Goal: Task Accomplishment & Management: Manage account settings

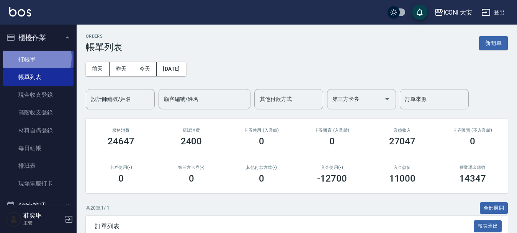
click at [29, 57] on link "打帳單" at bounding box center [38, 60] width 70 height 18
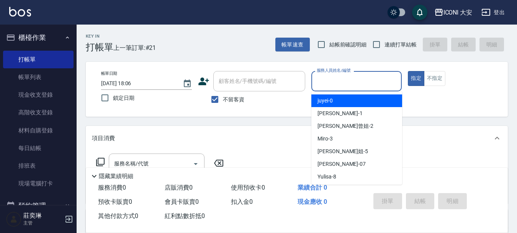
click at [329, 80] on input "服務人員姓名/編號" at bounding box center [357, 80] width 84 height 13
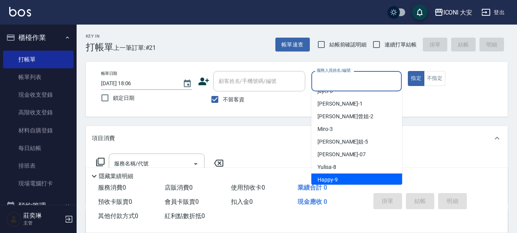
scroll to position [14, 0]
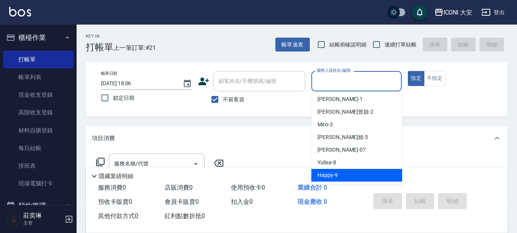
click at [334, 170] on div "Happy -9" at bounding box center [356, 175] width 91 height 13
type input "Happy-9"
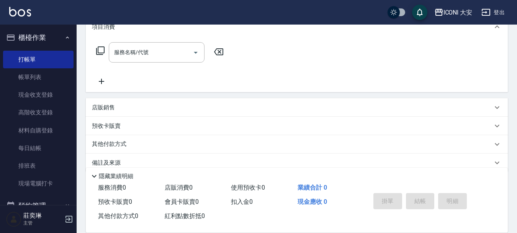
scroll to position [115, 0]
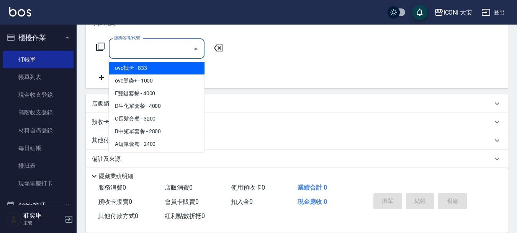
click at [164, 48] on input "服務名稱/代號" at bounding box center [150, 48] width 77 height 13
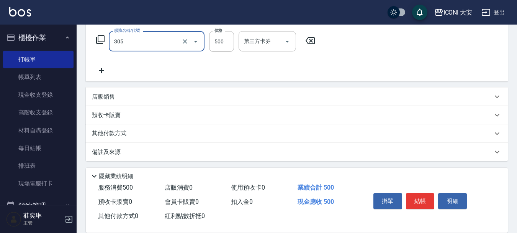
scroll to position [124, 0]
type input "剪髮(305)"
click at [132, 132] on div "其他付款方式" at bounding box center [292, 131] width 401 height 8
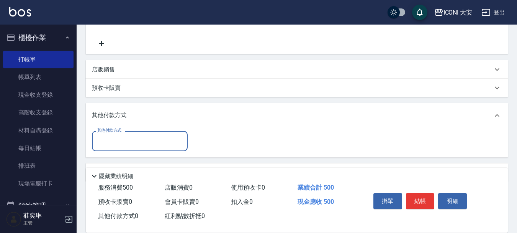
scroll to position [172, 0]
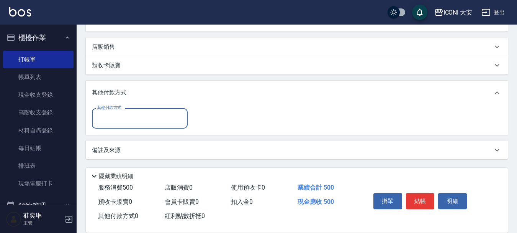
click at [152, 126] on div "其他付款方式" at bounding box center [140, 118] width 96 height 20
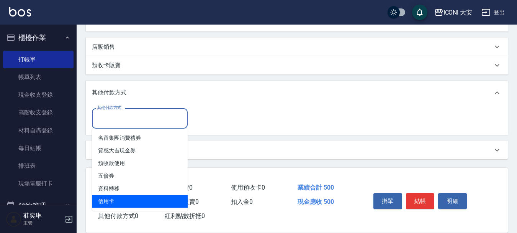
click at [138, 202] on span "信用卡" at bounding box center [140, 201] width 96 height 13
type input "信用卡"
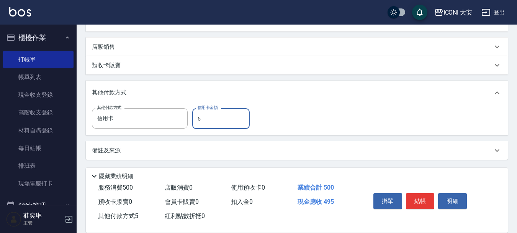
type input "500"
click at [417, 195] on button "結帳" at bounding box center [420, 201] width 29 height 16
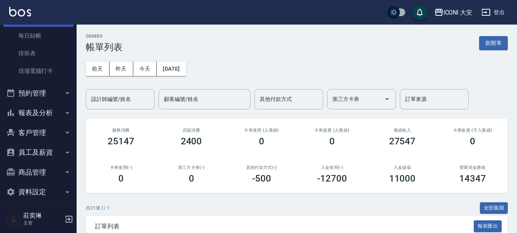
scroll to position [118, 0]
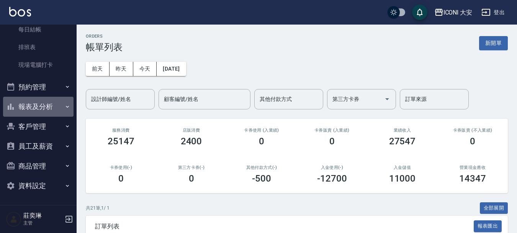
click at [49, 106] on button "報表及分析" at bounding box center [38, 107] width 70 height 20
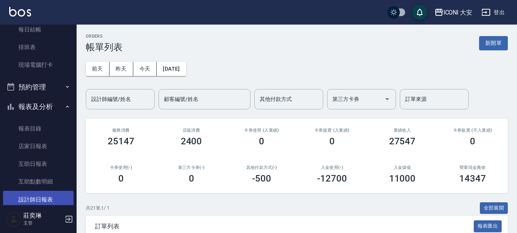
click at [43, 198] on link "設計師日報表" at bounding box center [38, 199] width 70 height 18
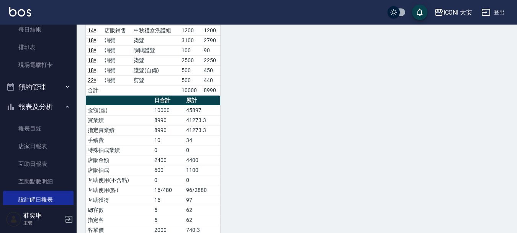
scroll to position [690, 0]
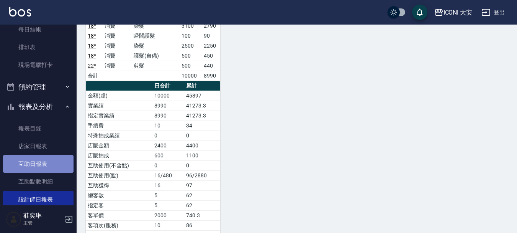
click at [43, 165] on link "互助日報表" at bounding box center [38, 164] width 70 height 18
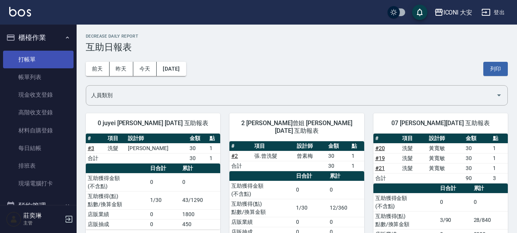
click at [28, 56] on link "打帳單" at bounding box center [38, 60] width 70 height 18
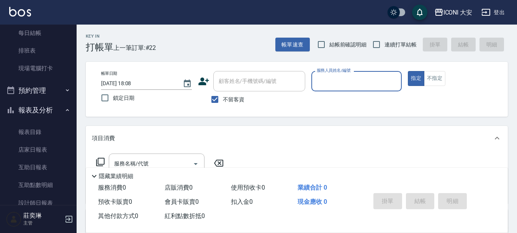
scroll to position [192, 0]
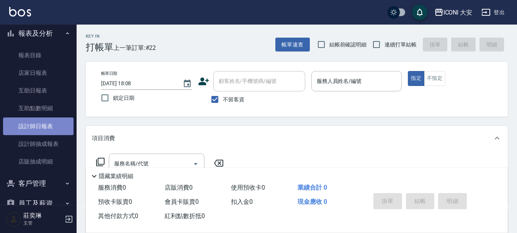
click at [56, 125] on link "設計師日報表" at bounding box center [38, 126] width 70 height 18
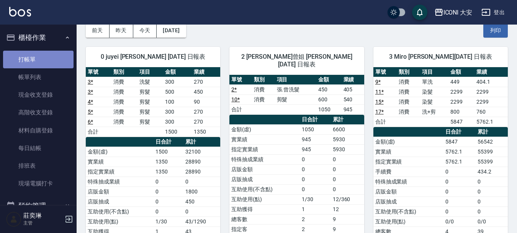
click at [40, 60] on link "打帳單" at bounding box center [38, 60] width 70 height 18
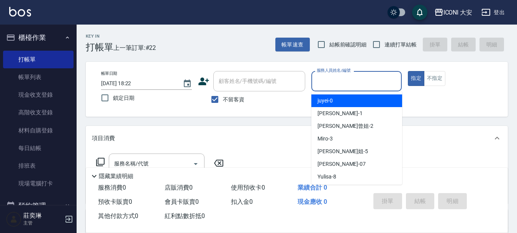
click at [330, 81] on input "服務人員姓名/編號" at bounding box center [357, 80] width 84 height 13
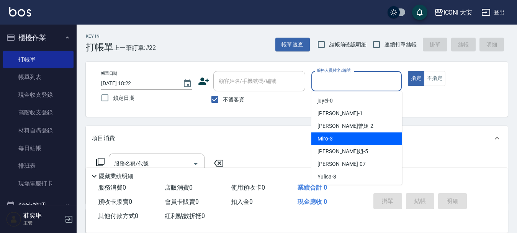
click at [327, 141] on span "Miro -3" at bounding box center [325, 138] width 15 height 8
type input "Miro-3"
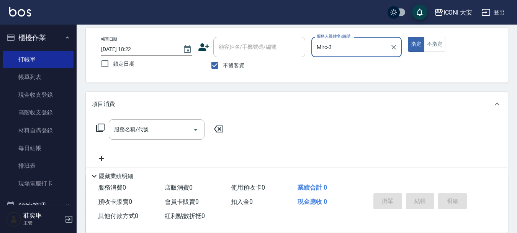
scroll to position [77, 0]
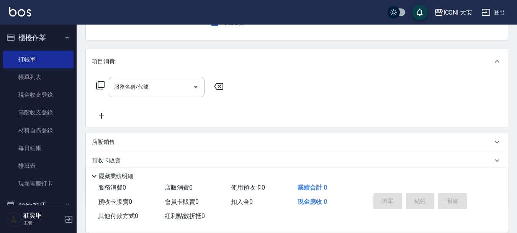
click at [101, 85] on icon at bounding box center [100, 84] width 9 height 9
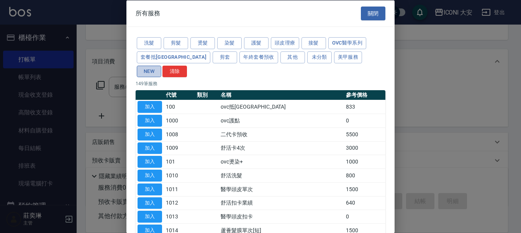
click at [161, 65] on button "NEW" at bounding box center [149, 71] width 25 height 12
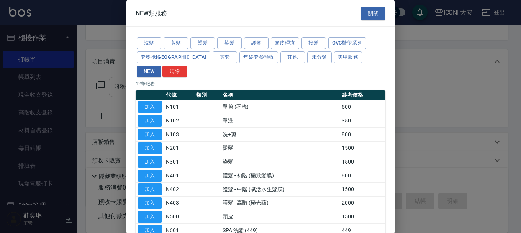
click at [156, 115] on button "加入" at bounding box center [150, 121] width 25 height 12
type input "單洗(N102)"
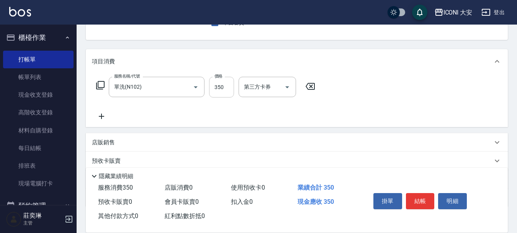
click at [224, 92] on input "350" at bounding box center [221, 87] width 25 height 21
type input "300"
click at [420, 194] on button "結帳" at bounding box center [420, 201] width 29 height 16
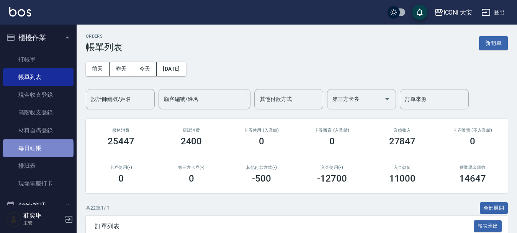
click at [38, 149] on link "每日結帳" at bounding box center [38, 148] width 70 height 18
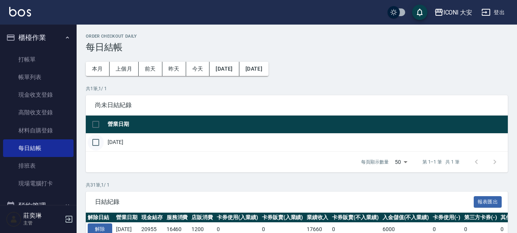
click at [98, 142] on input "checkbox" at bounding box center [96, 142] width 16 height 16
checkbox input "true"
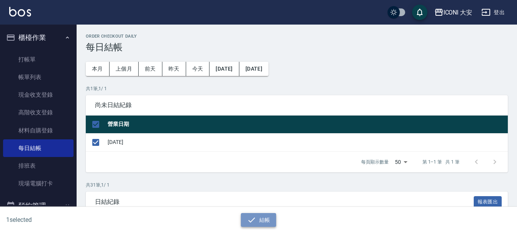
click at [270, 216] on button "結帳" at bounding box center [259, 220] width 36 height 14
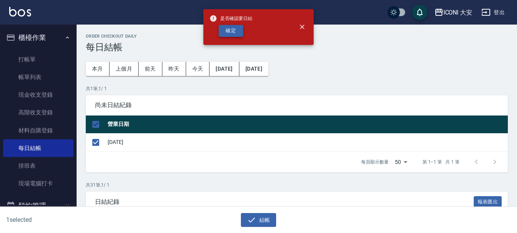
click at [228, 27] on button "確定" at bounding box center [231, 31] width 25 height 12
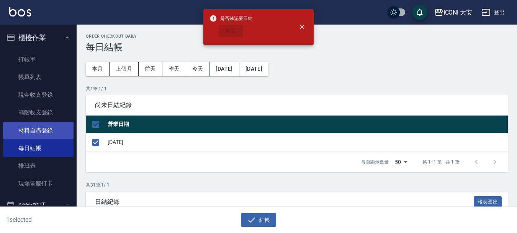
checkbox input "false"
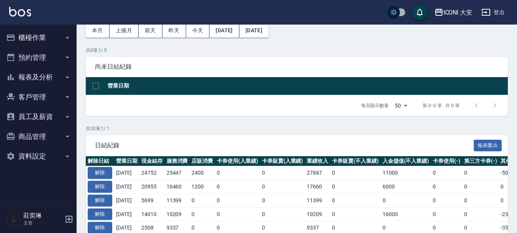
scroll to position [38, 0]
click at [34, 74] on button "報表及分析" at bounding box center [38, 77] width 70 height 20
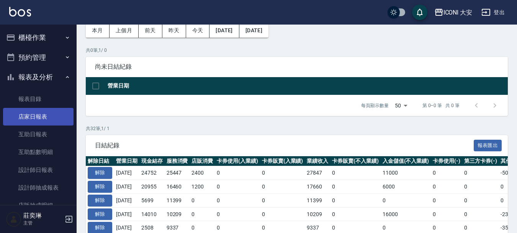
click at [45, 119] on link "店家日報表" at bounding box center [38, 117] width 70 height 18
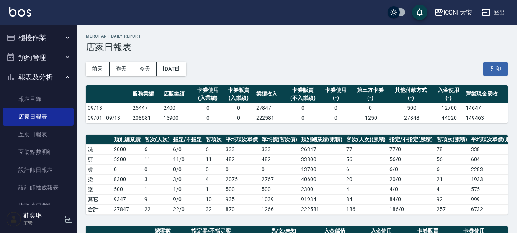
click at [49, 37] on button "櫃檯作業" at bounding box center [38, 38] width 70 height 20
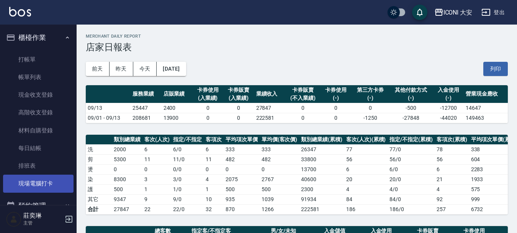
click at [45, 186] on link "現場電腦打卡" at bounding box center [38, 183] width 70 height 18
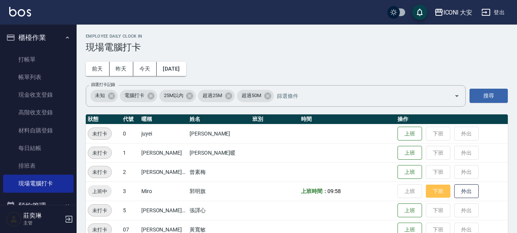
click at [438, 194] on button "下班" at bounding box center [438, 190] width 25 height 13
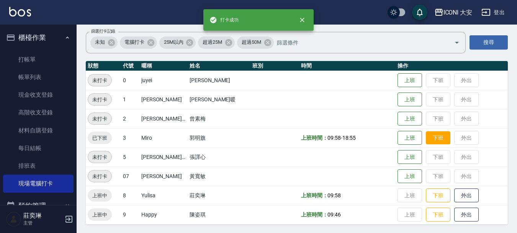
scroll to position [54, 0]
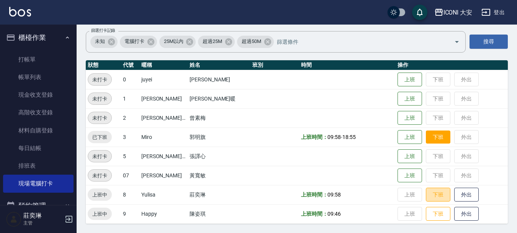
click at [438, 194] on button "下班" at bounding box center [438, 194] width 25 height 14
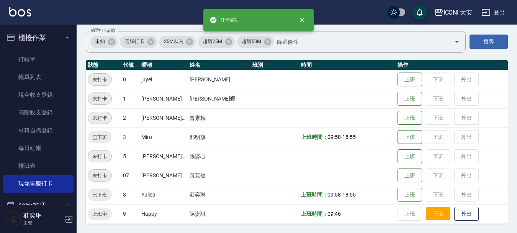
click at [439, 213] on button "下班" at bounding box center [438, 213] width 25 height 13
